Goal: Download file/media

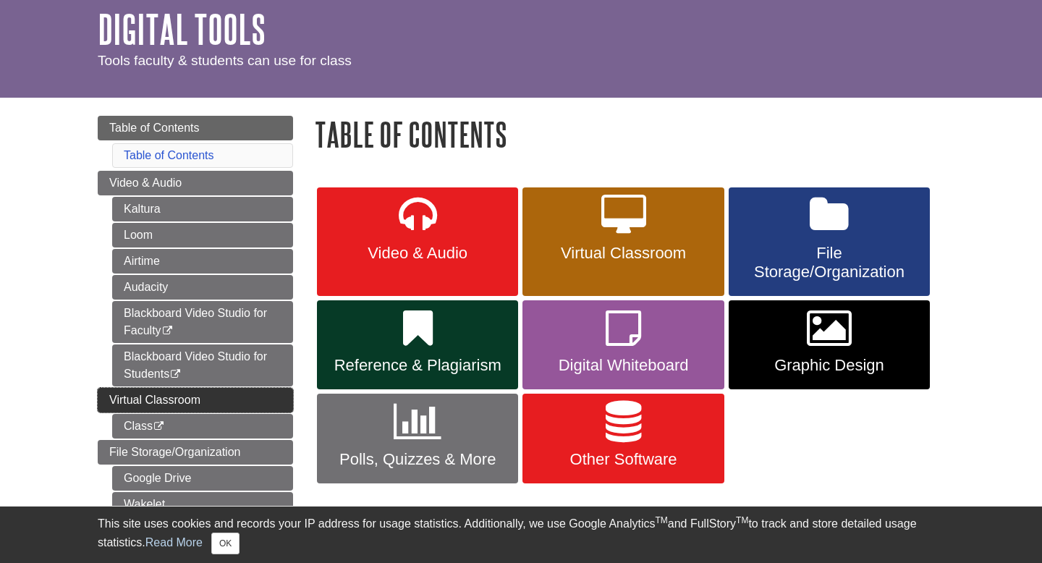
scroll to position [69, 0]
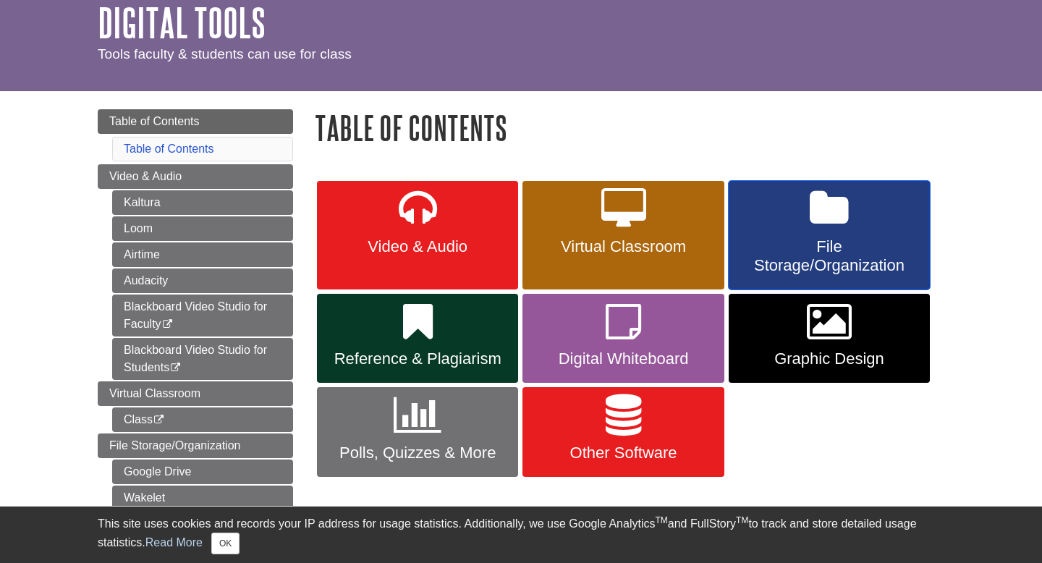
click at [798, 253] on span "File Storage/Organization" at bounding box center [829, 256] width 179 height 38
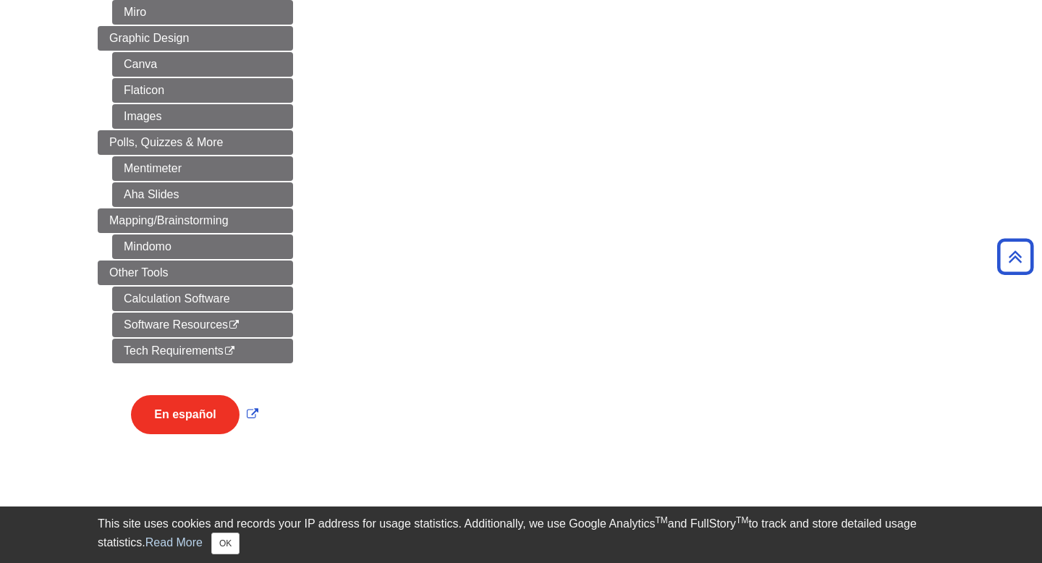
scroll to position [862, 0]
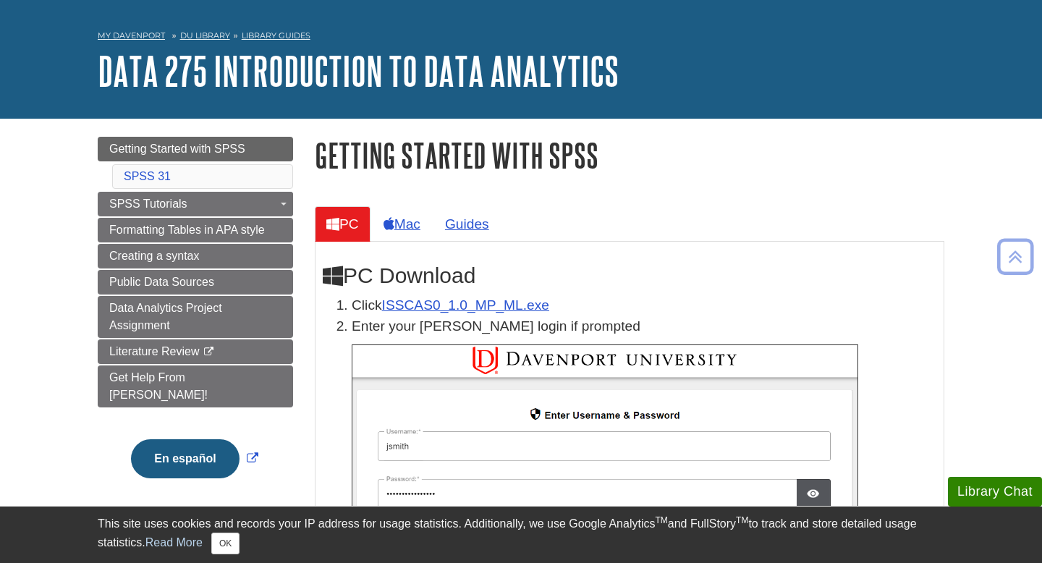
scroll to position [38, 0]
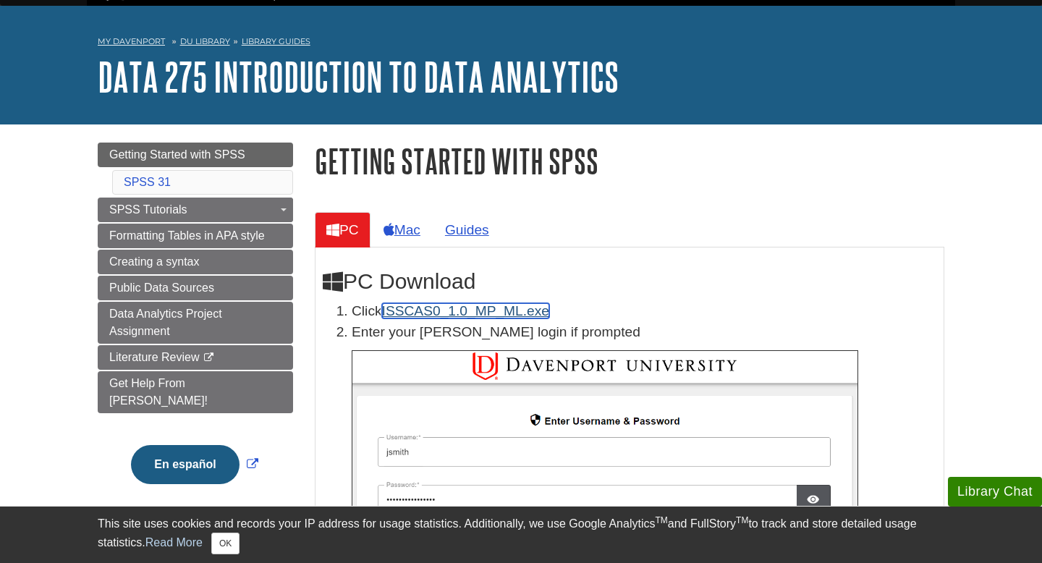
click at [402, 316] on link "ISSCAS0_1.0_MP_ML.exe" at bounding box center [465, 310] width 167 height 15
click at [239, 549] on button "OK" at bounding box center [225, 544] width 28 height 22
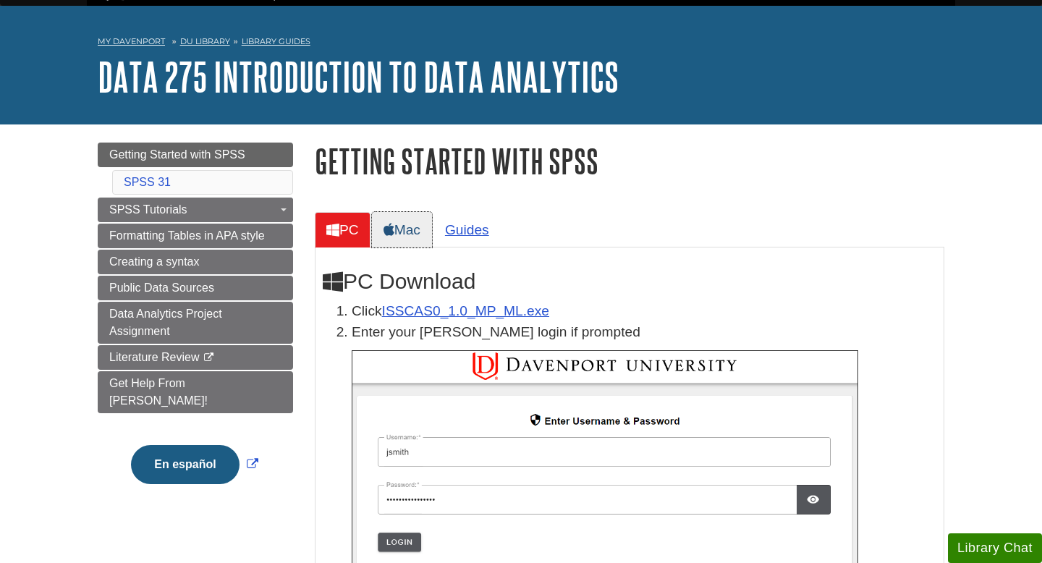
click at [400, 235] on link "Mac" at bounding box center [402, 229] width 60 height 35
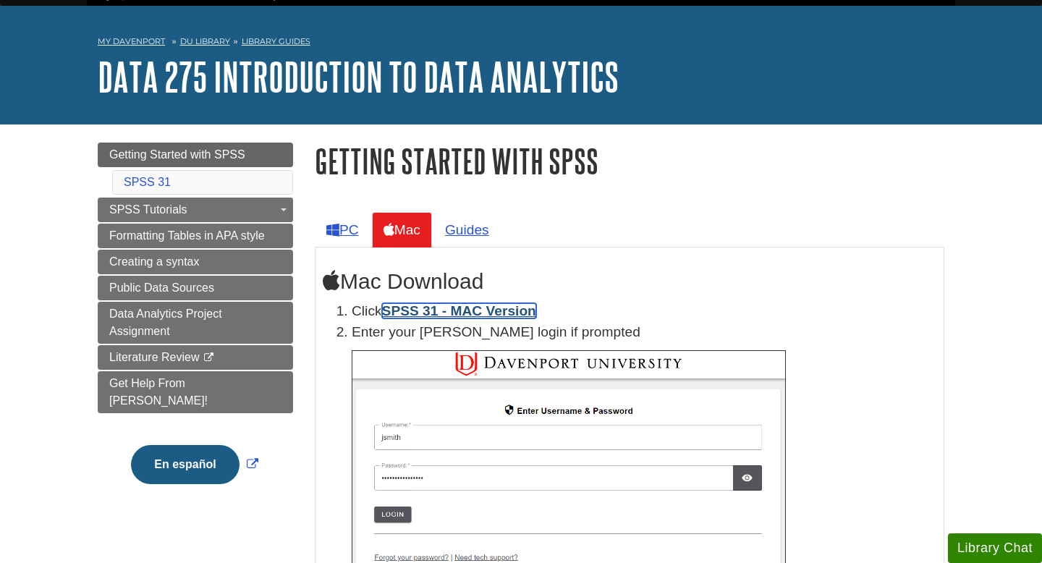
click at [459, 311] on link "SPSS 31 - MAC Version" at bounding box center [459, 310] width 154 height 15
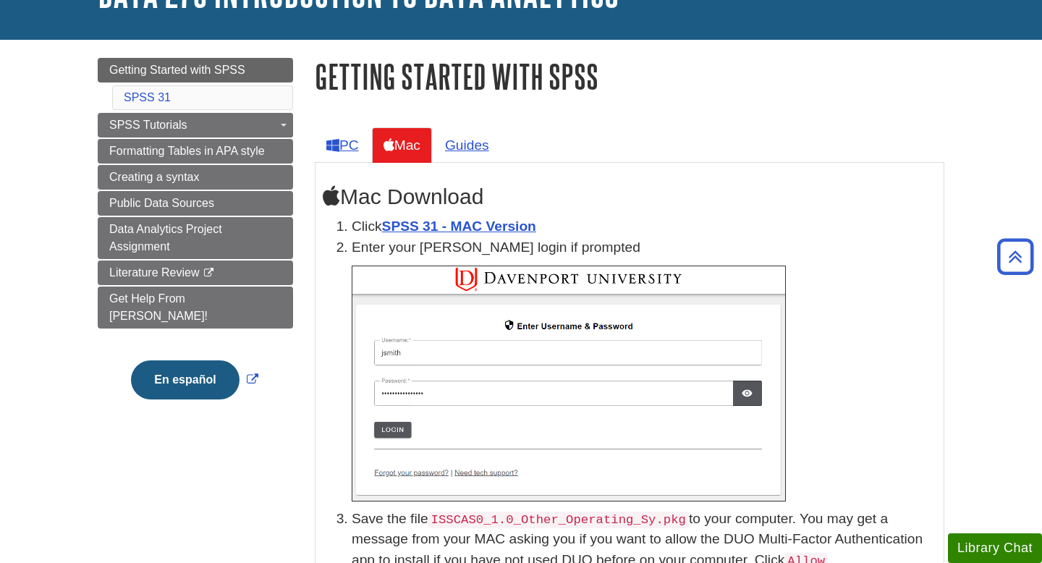
scroll to position [0, 0]
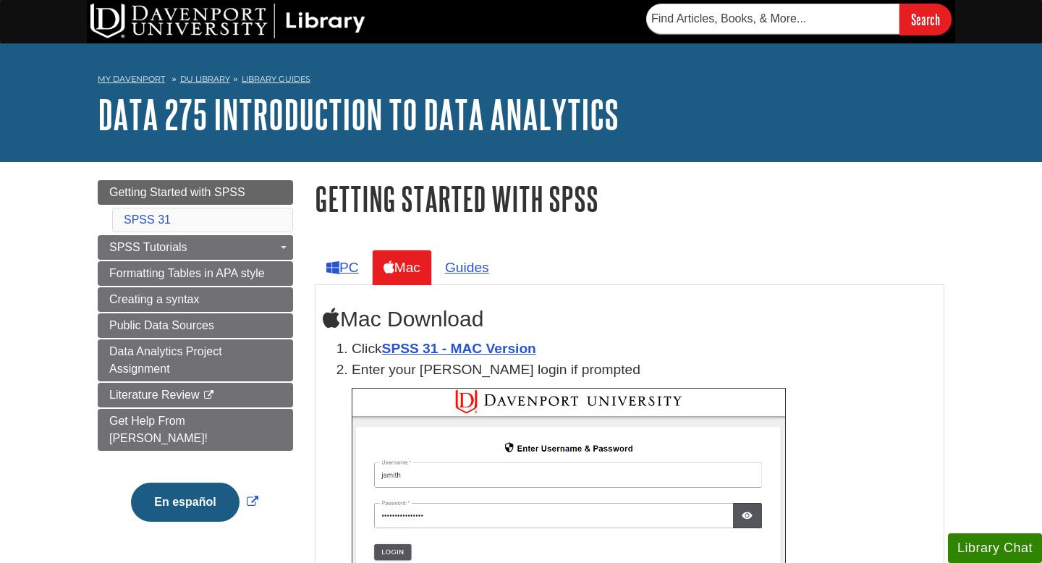
click at [951, 46] on div "My Davenport DU Library Library Guides DATA 275 Introduction to Data Analytics …" at bounding box center [521, 102] width 1042 height 119
